Goal: Information Seeking & Learning: Find specific fact

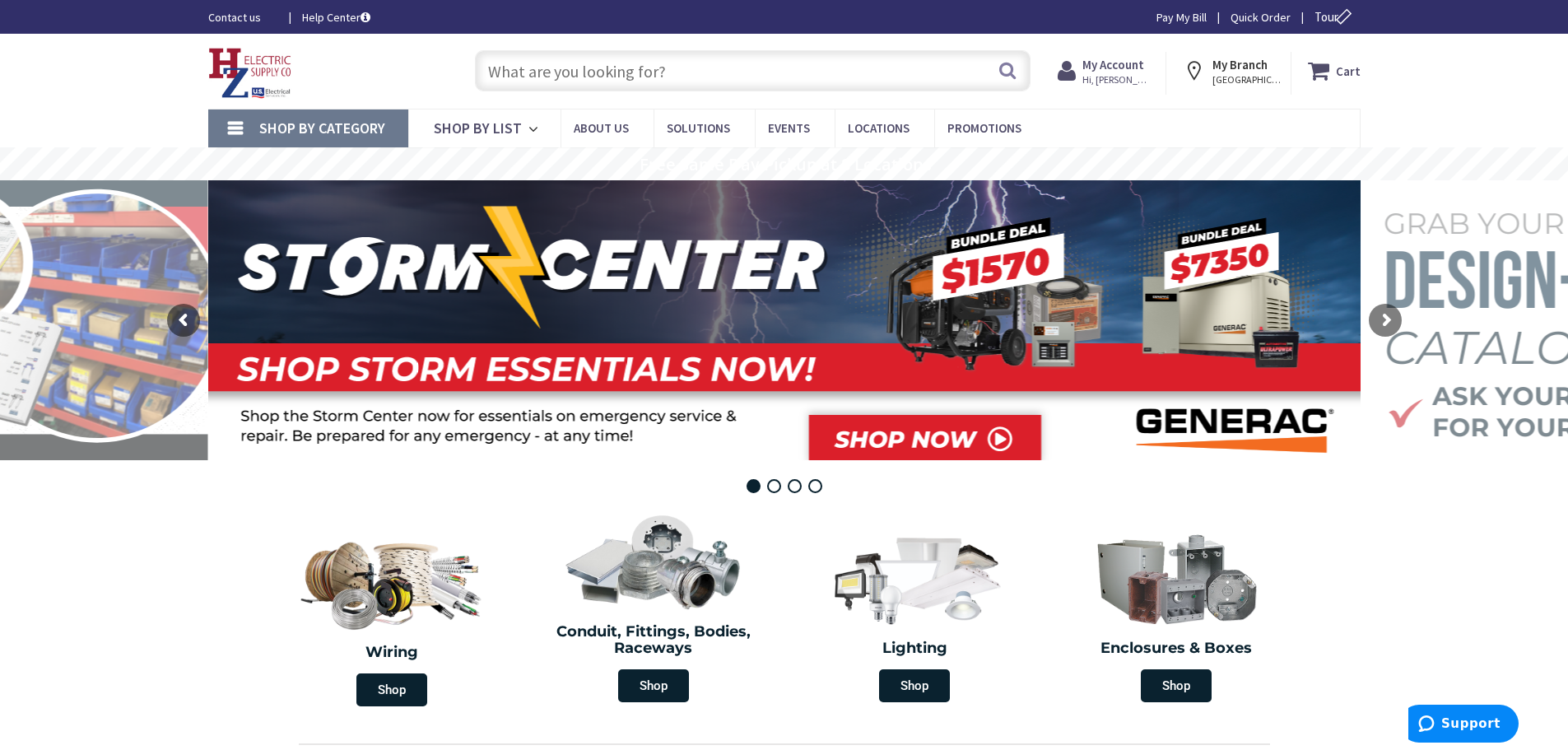
click at [1114, 65] on strong "My Account" at bounding box center [1113, 65] width 62 height 16
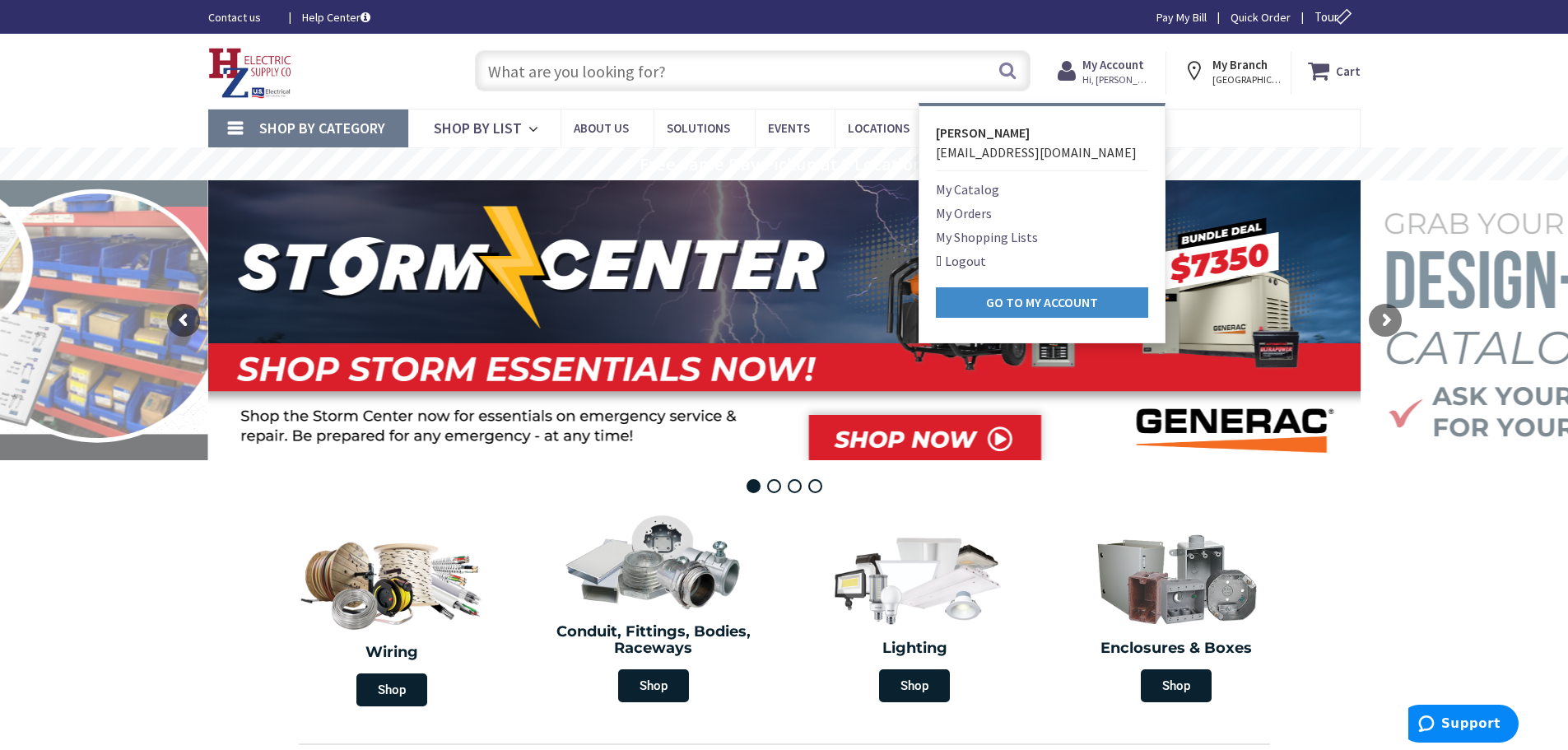
click at [580, 71] on input "text" at bounding box center [753, 71] width 556 height 41
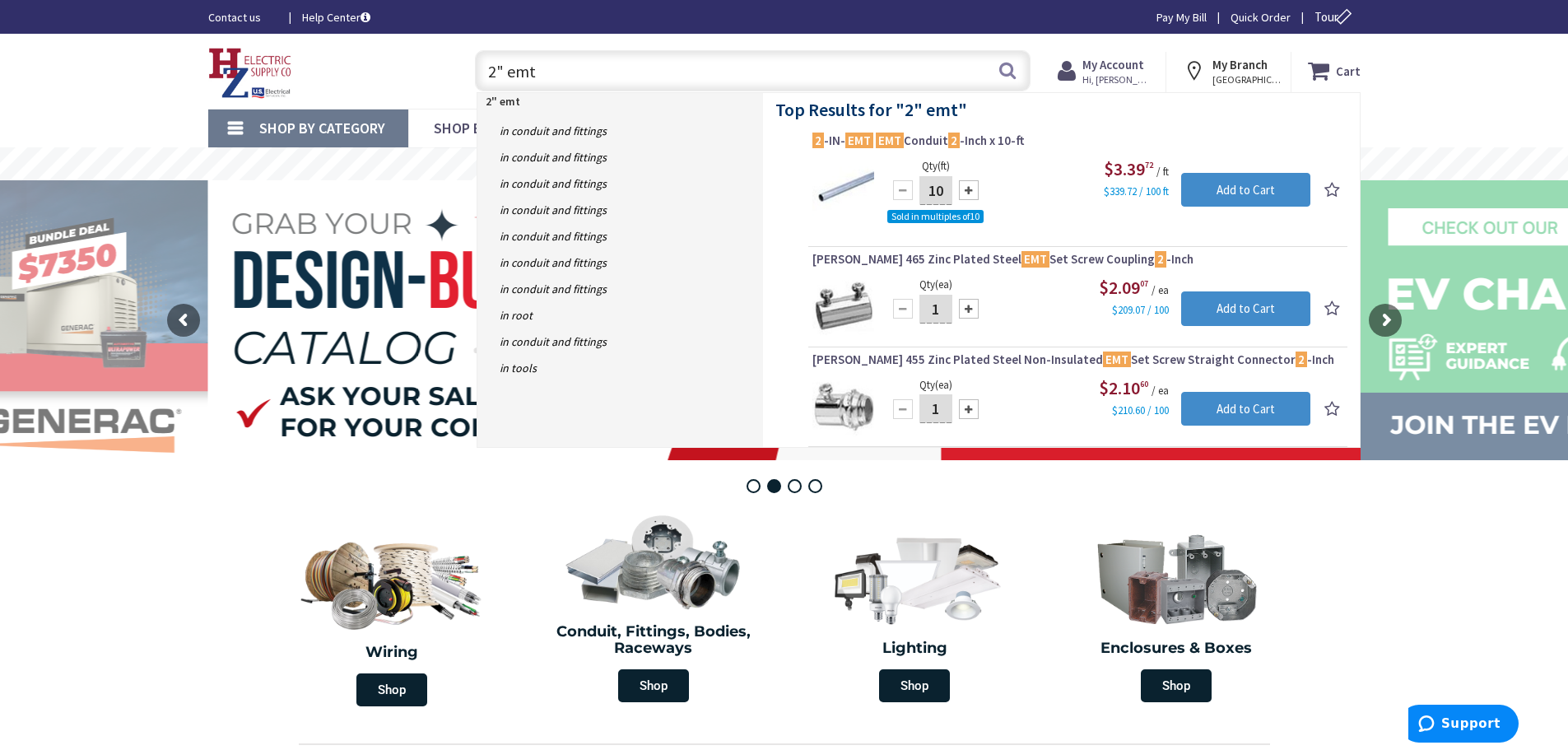
drag, startPoint x: 622, startPoint y: 65, endPoint x: 111, endPoint y: 65, distance: 511.0
click at [111, 65] on div "Skip to Content Toggle Nav 2" emt 2" emt Search Cart My Cart Close" at bounding box center [784, 71] width 1568 height 75
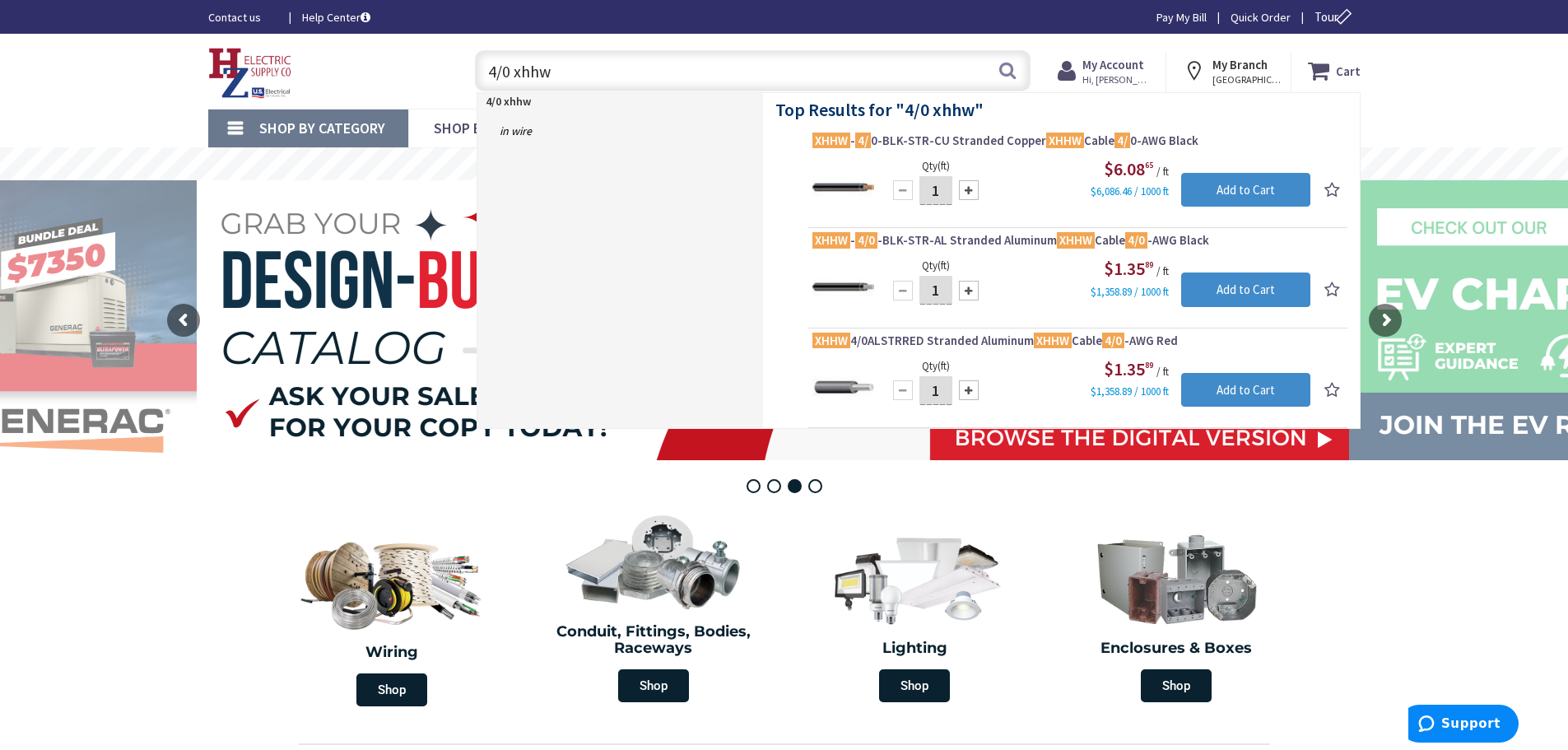
type input "4/0 xhhw"
